Goal: Task Accomplishment & Management: Manage account settings

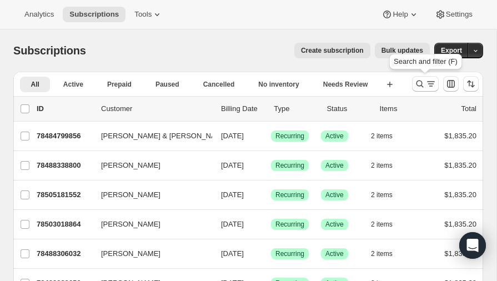
click at [420, 80] on icon "Search and filter results" at bounding box center [419, 83] width 7 height 7
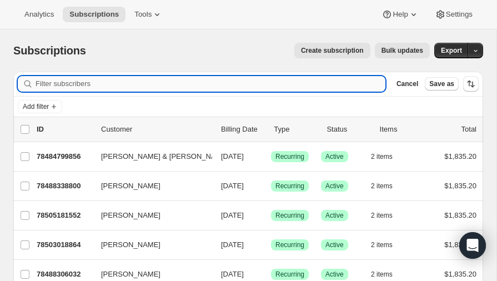
click at [108, 82] on input "Filter subscribers" at bounding box center [211, 84] width 350 height 16
type input "malcom"
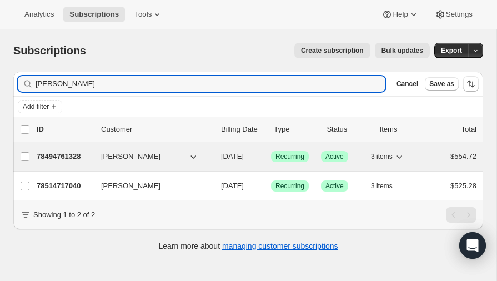
click at [68, 155] on p "78494761328" at bounding box center [65, 156] width 56 height 11
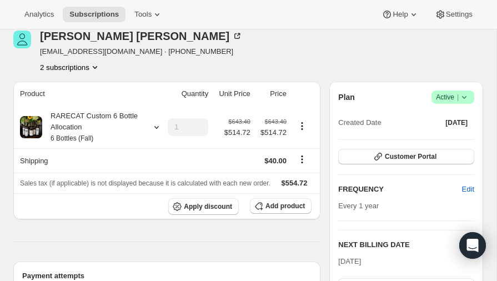
scroll to position [46, 0]
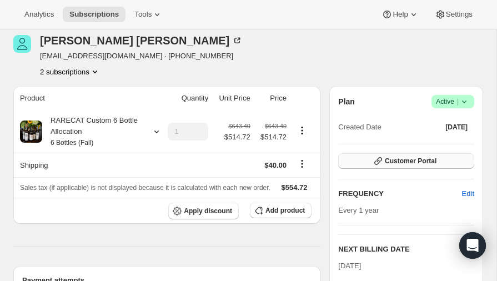
click at [409, 159] on span "Customer Portal" at bounding box center [411, 161] width 52 height 9
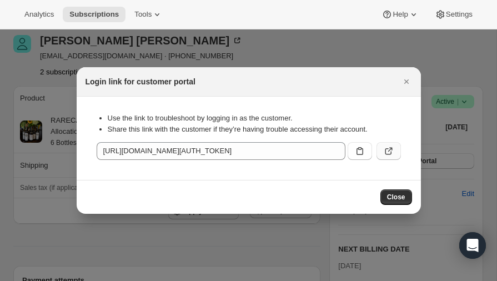
click at [387, 150] on icon ":rcb:" at bounding box center [388, 150] width 11 height 11
click at [387, 149] on icon ":rcb:" at bounding box center [388, 150] width 11 height 11
click at [406, 79] on icon "Close" at bounding box center [406, 81] width 11 height 11
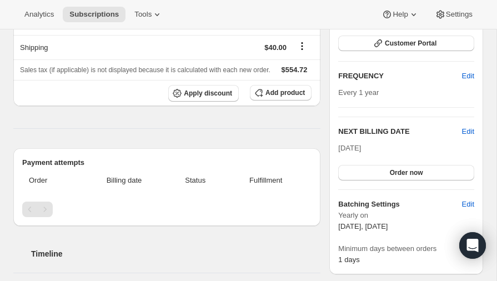
scroll to position [0, 0]
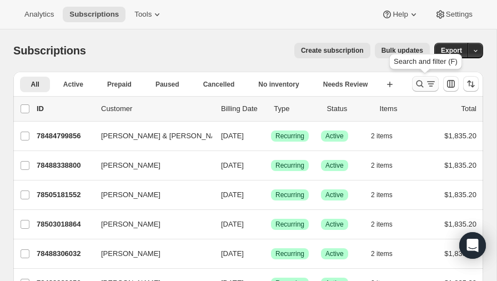
click at [420, 80] on icon "Search and filter results" at bounding box center [419, 83] width 11 height 11
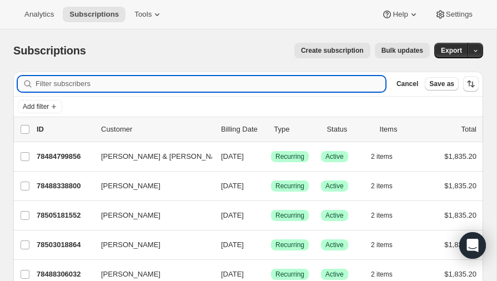
click at [151, 84] on input "Filter subscribers" at bounding box center [211, 84] width 350 height 16
type input "[PERSON_NAME]"
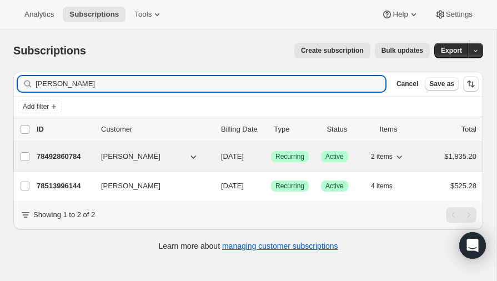
click at [61, 153] on p "78492860784" at bounding box center [65, 156] width 56 height 11
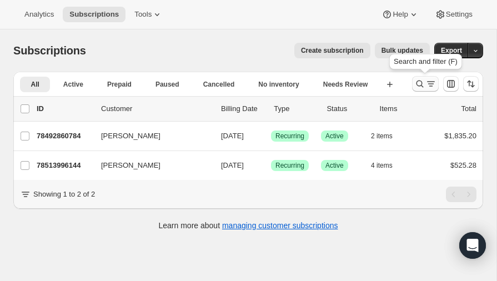
click at [424, 83] on icon "Search and filter results" at bounding box center [419, 83] width 11 height 11
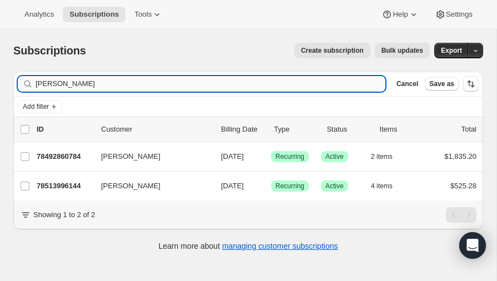
click at [118, 85] on input "[PERSON_NAME]" at bounding box center [211, 84] width 350 height 16
type input "f"
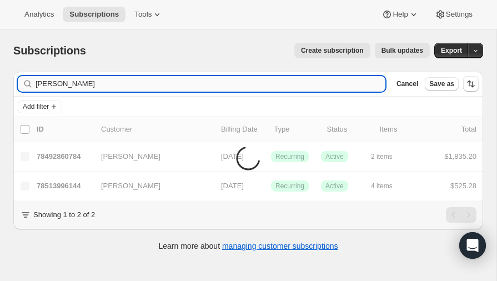
type input "[PERSON_NAME]"
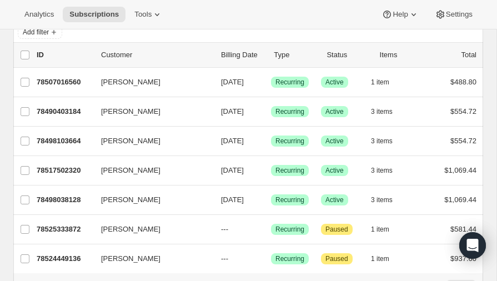
scroll to position [83, 0]
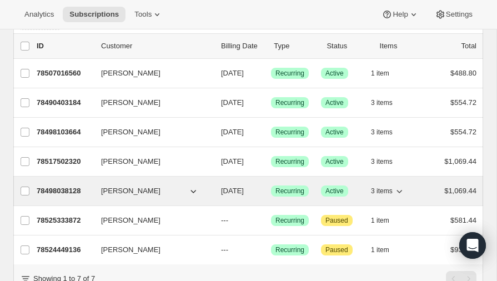
click at [64, 185] on p "78498038128" at bounding box center [65, 190] width 56 height 11
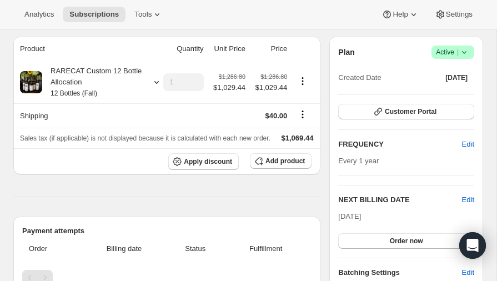
scroll to position [95, 0]
click at [469, 195] on span "Edit" at bounding box center [468, 199] width 12 height 11
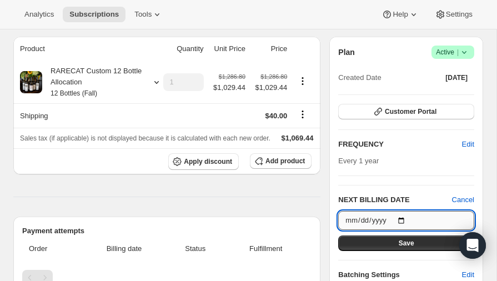
click at [401, 217] on input "[DATE]" at bounding box center [406, 220] width 136 height 19
type input "[DATE]"
click at [405, 241] on span "Save" at bounding box center [407, 243] width 16 height 9
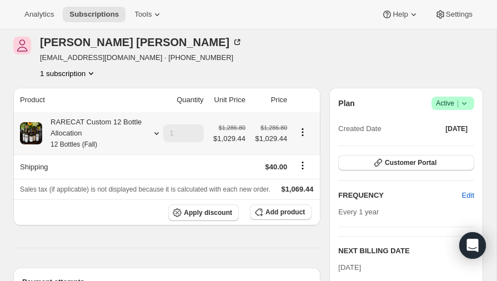
click at [157, 130] on icon at bounding box center [156, 133] width 11 height 11
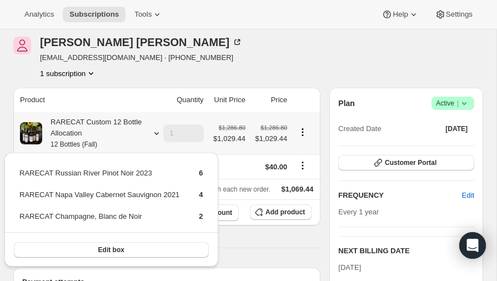
click at [157, 131] on icon at bounding box center [156, 133] width 11 height 11
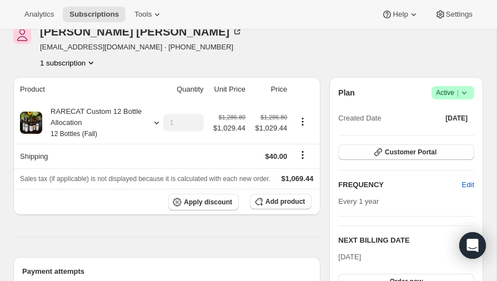
scroll to position [0, 0]
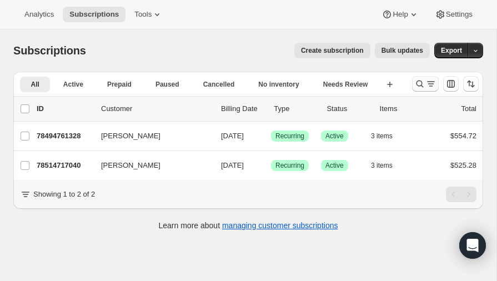
click at [420, 82] on icon "Search and filter results" at bounding box center [419, 83] width 11 height 11
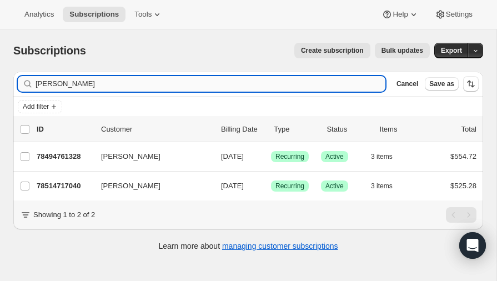
click at [112, 83] on input "malcom" at bounding box center [211, 84] width 350 height 16
type input "m"
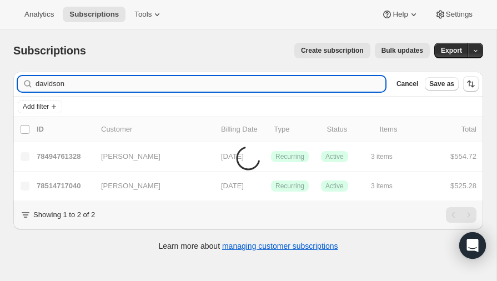
type input "davidson"
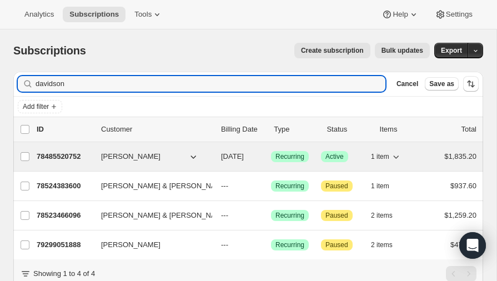
click at [62, 154] on p "78485520752" at bounding box center [65, 156] width 56 height 11
